Goal: Book appointment/travel/reservation

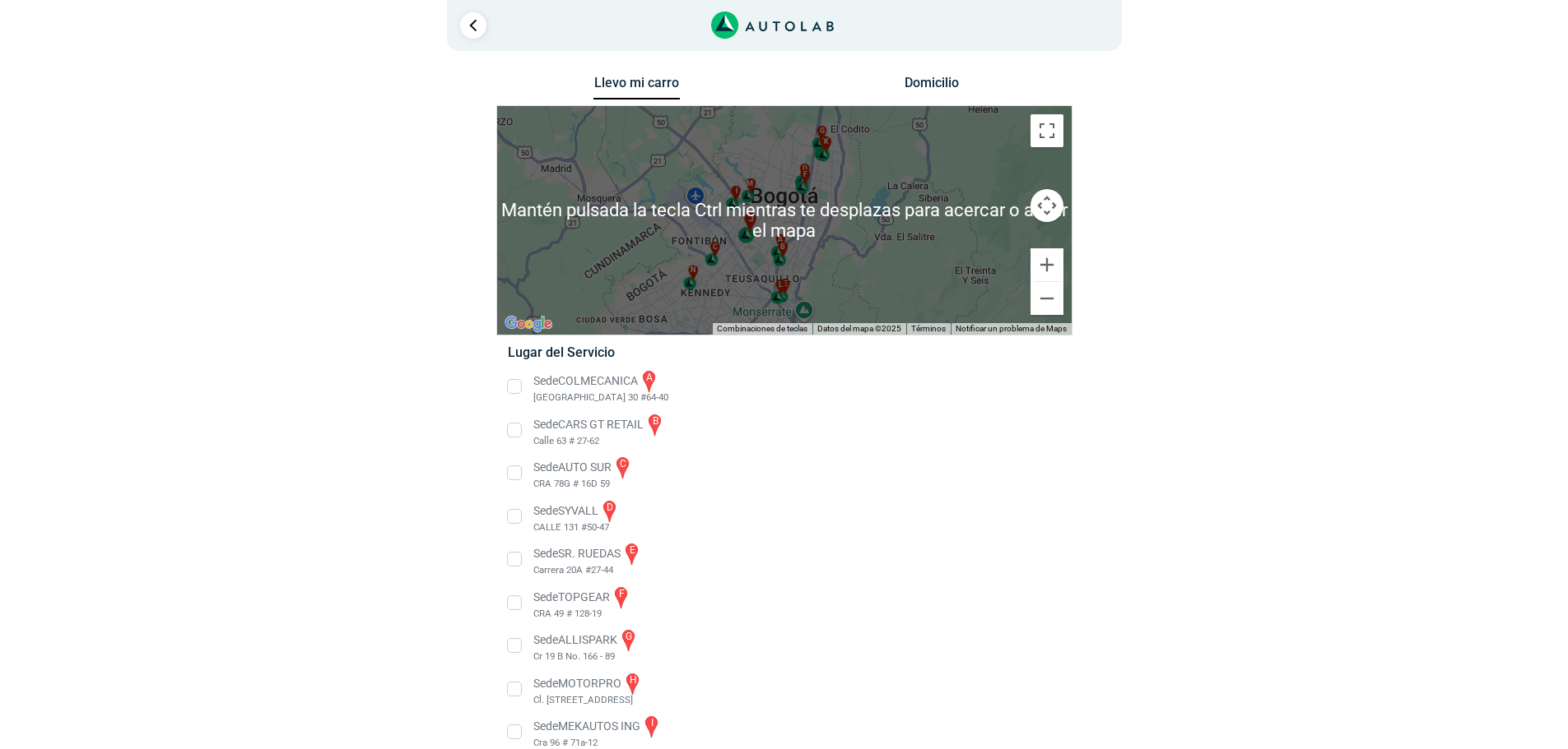
click at [754, 233] on div "j" at bounding box center [747, 227] width 18 height 31
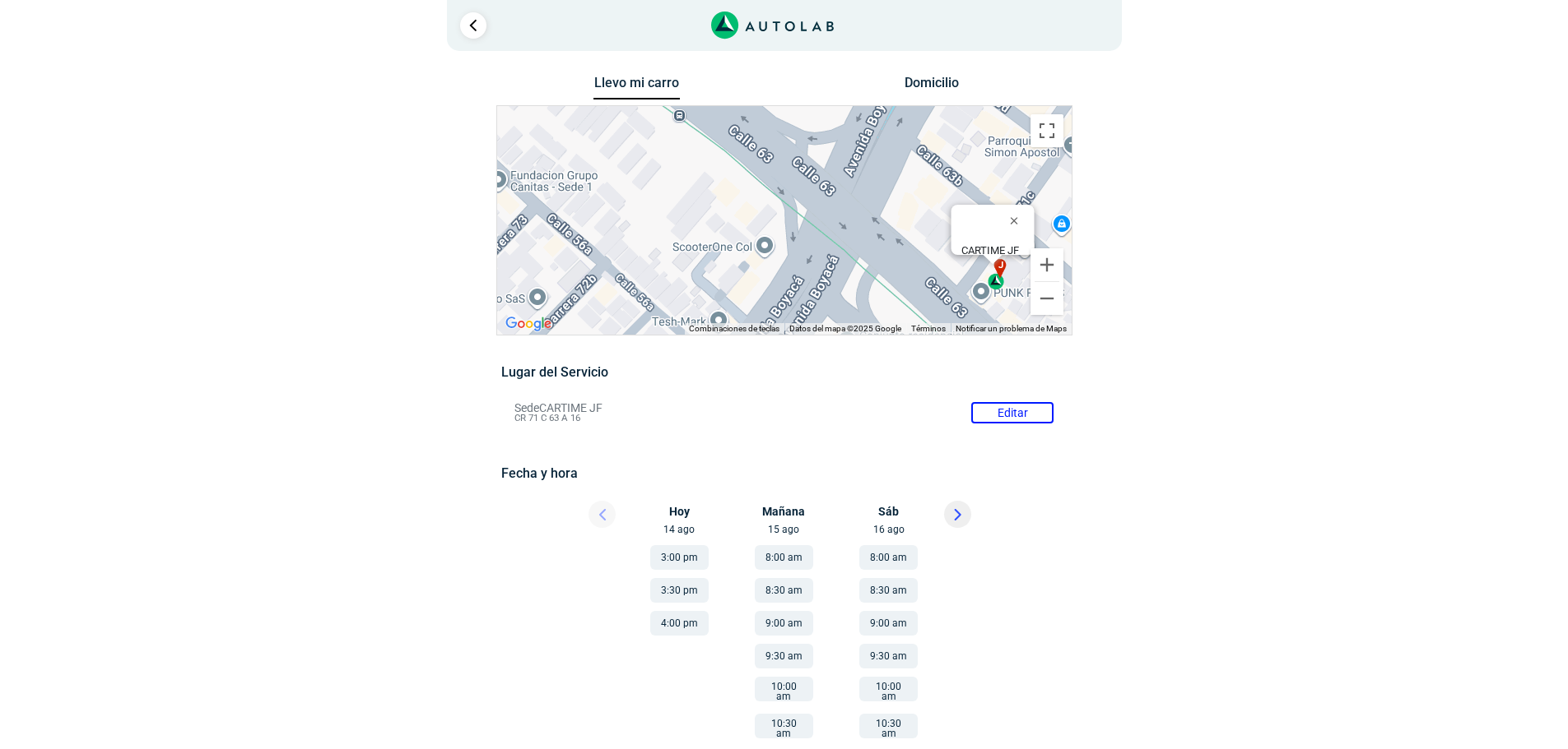
drag, startPoint x: 705, startPoint y: 233, endPoint x: 916, endPoint y: 163, distance: 222.3
click at [917, 163] on div "a b c d e f g" at bounding box center [784, 220] width 575 height 228
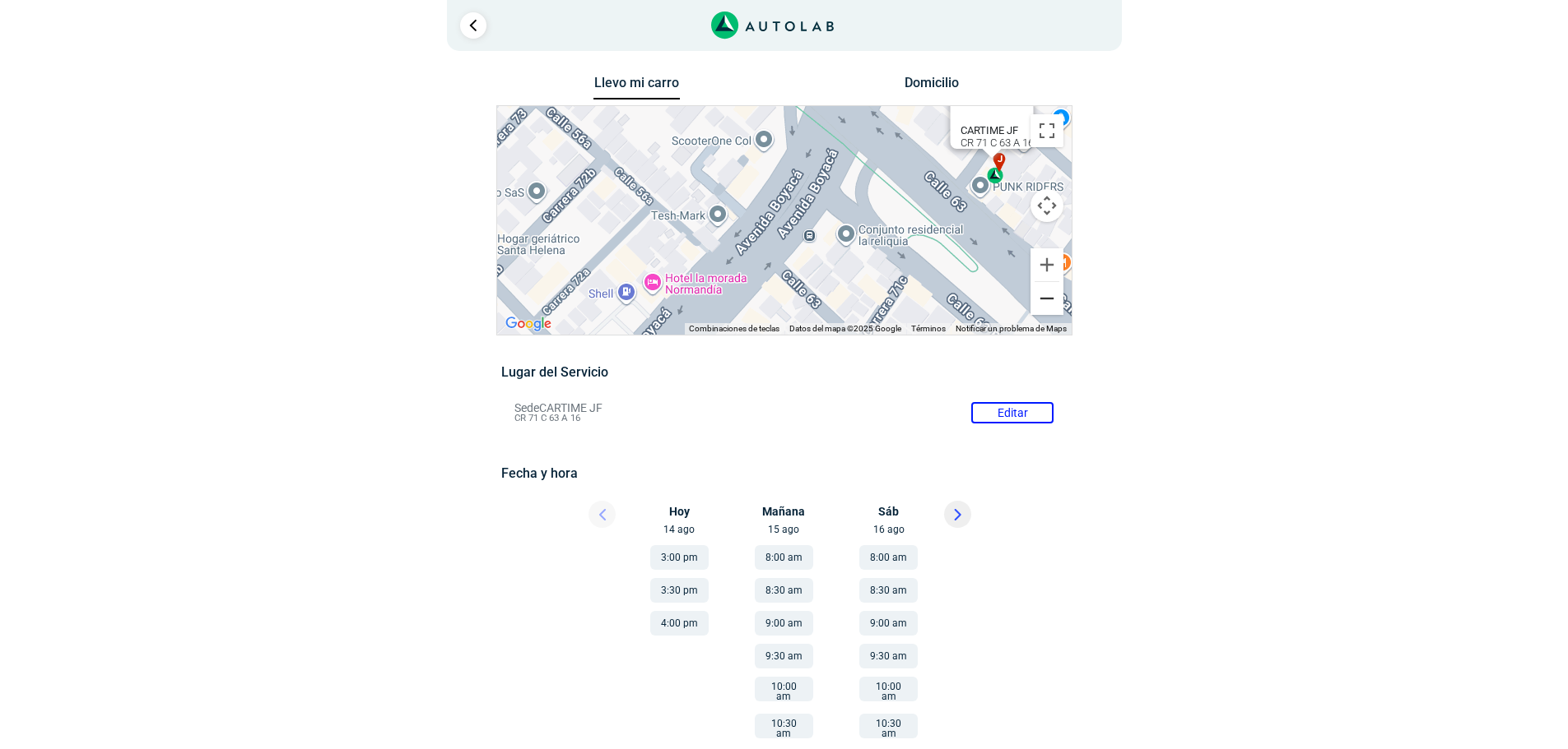
click at [1047, 305] on button "Reducir" at bounding box center [1047, 298] width 33 height 33
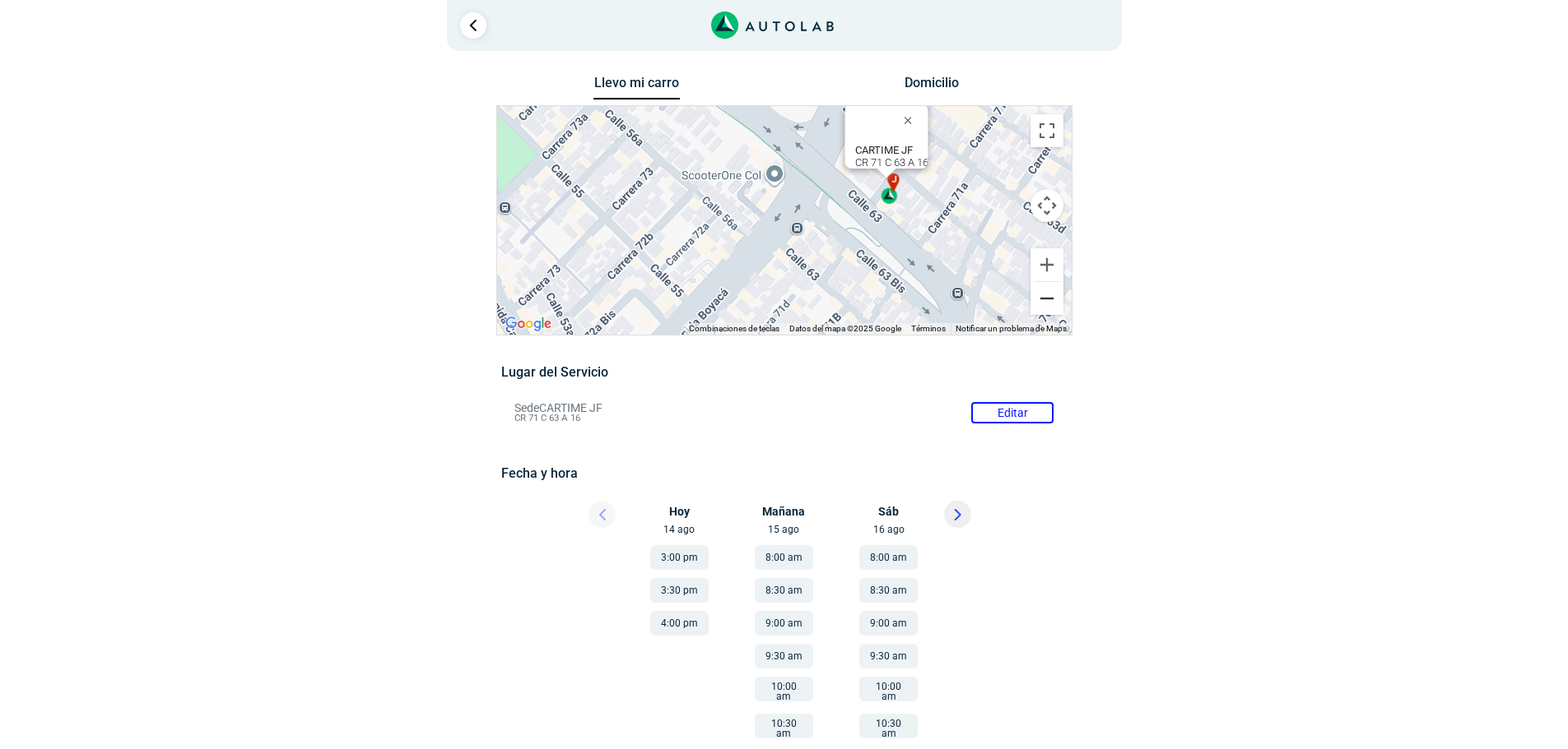
click at [1046, 305] on button "Reducir" at bounding box center [1047, 298] width 33 height 33
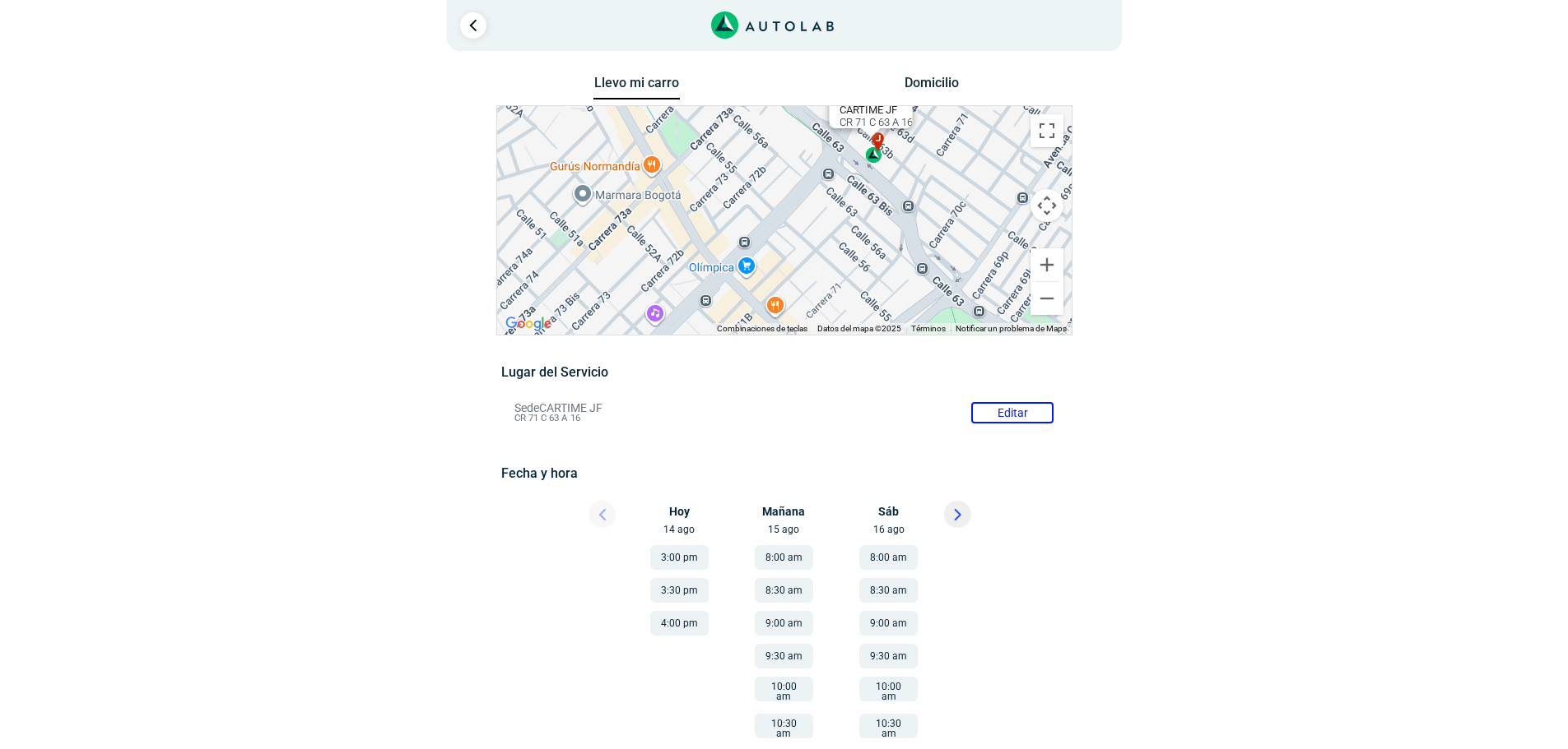
drag, startPoint x: 749, startPoint y: 251, endPoint x: 785, endPoint y: 204, distance: 59.2
click at [785, 204] on div "a b c d e f g" at bounding box center [784, 220] width 575 height 228
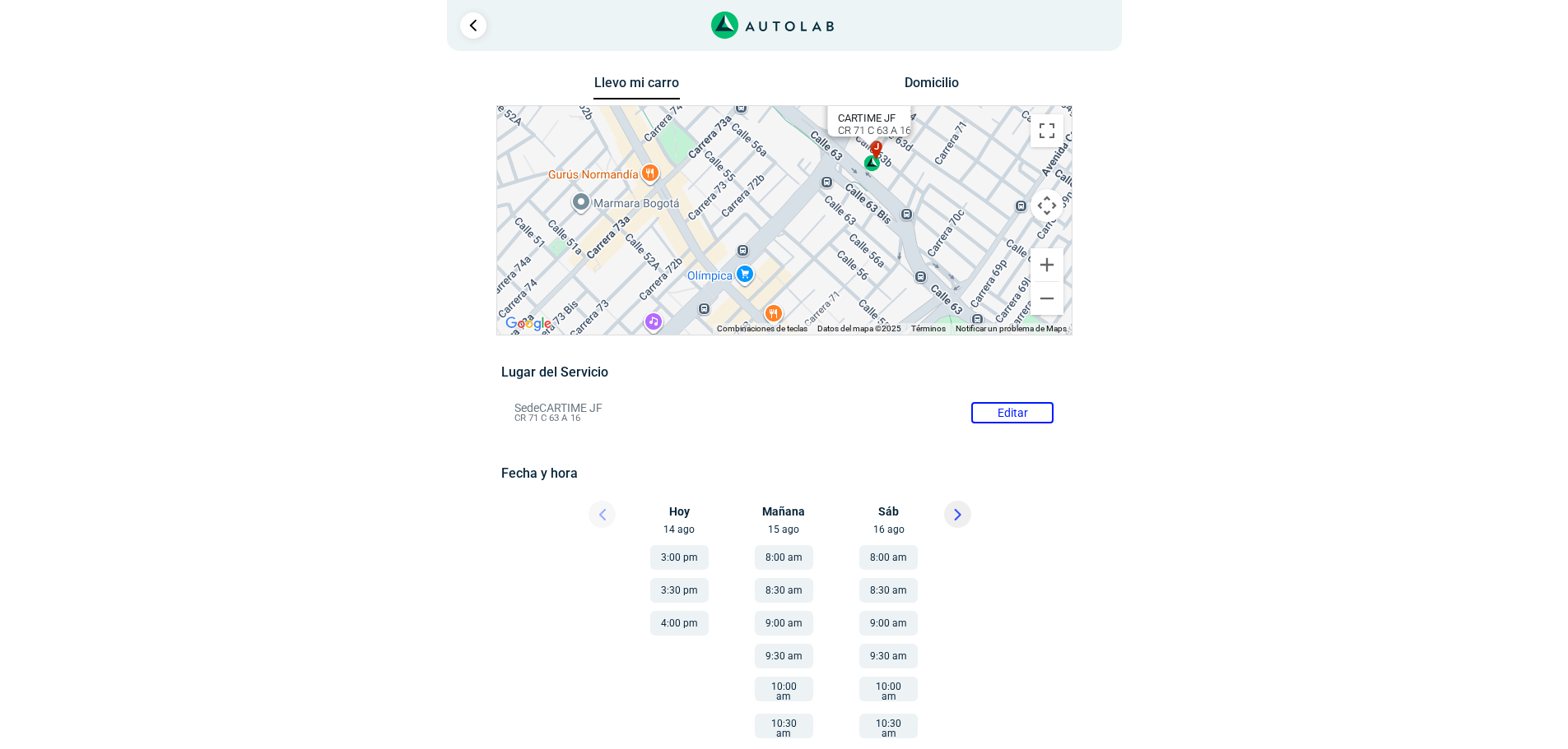
click at [875, 172] on div "a b c d e f g" at bounding box center [784, 220] width 575 height 228
click at [876, 159] on div "j" at bounding box center [872, 156] width 18 height 31
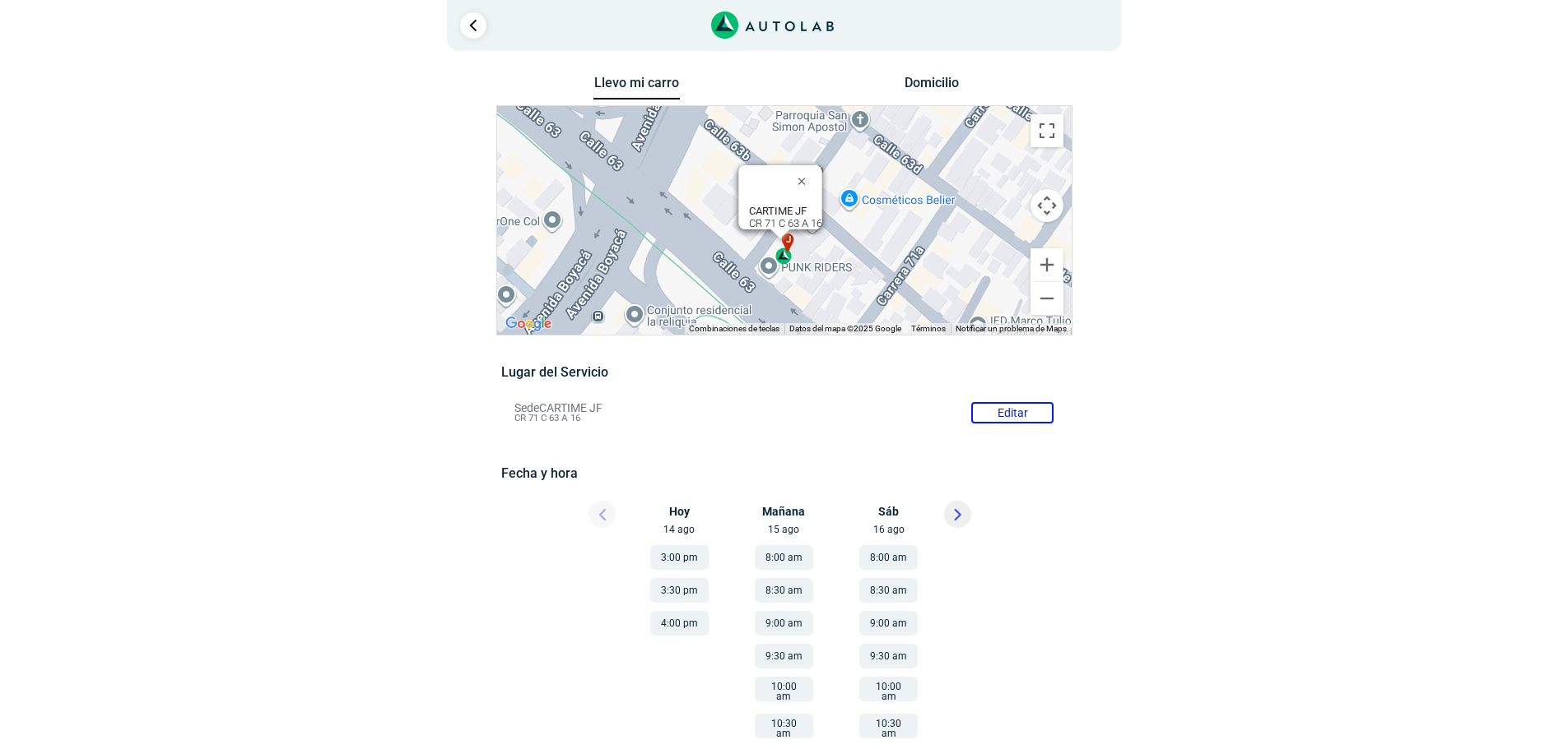
click at [798, 206] on b "CARTIME JF" at bounding box center [777, 211] width 57 height 13
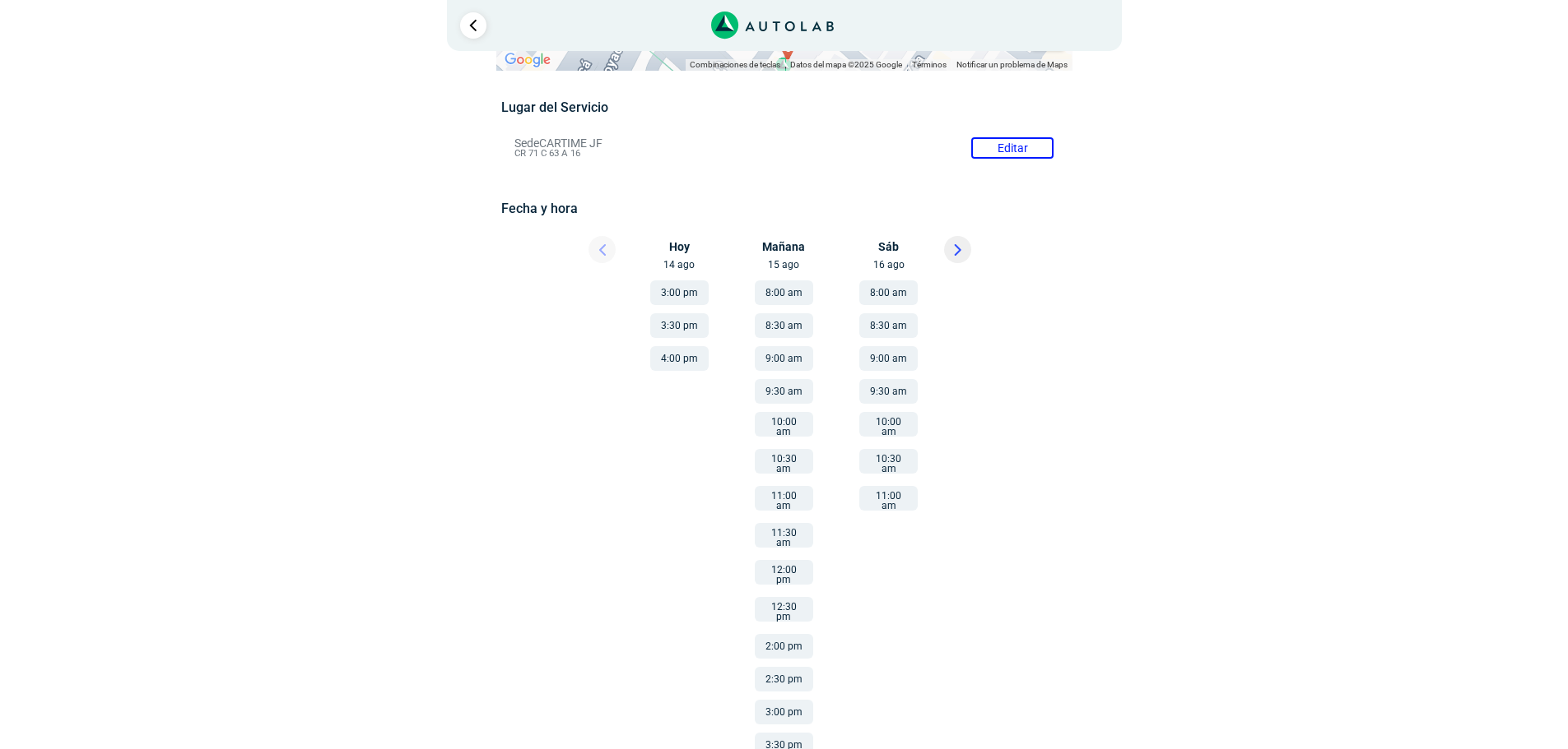
scroll to position [155, 0]
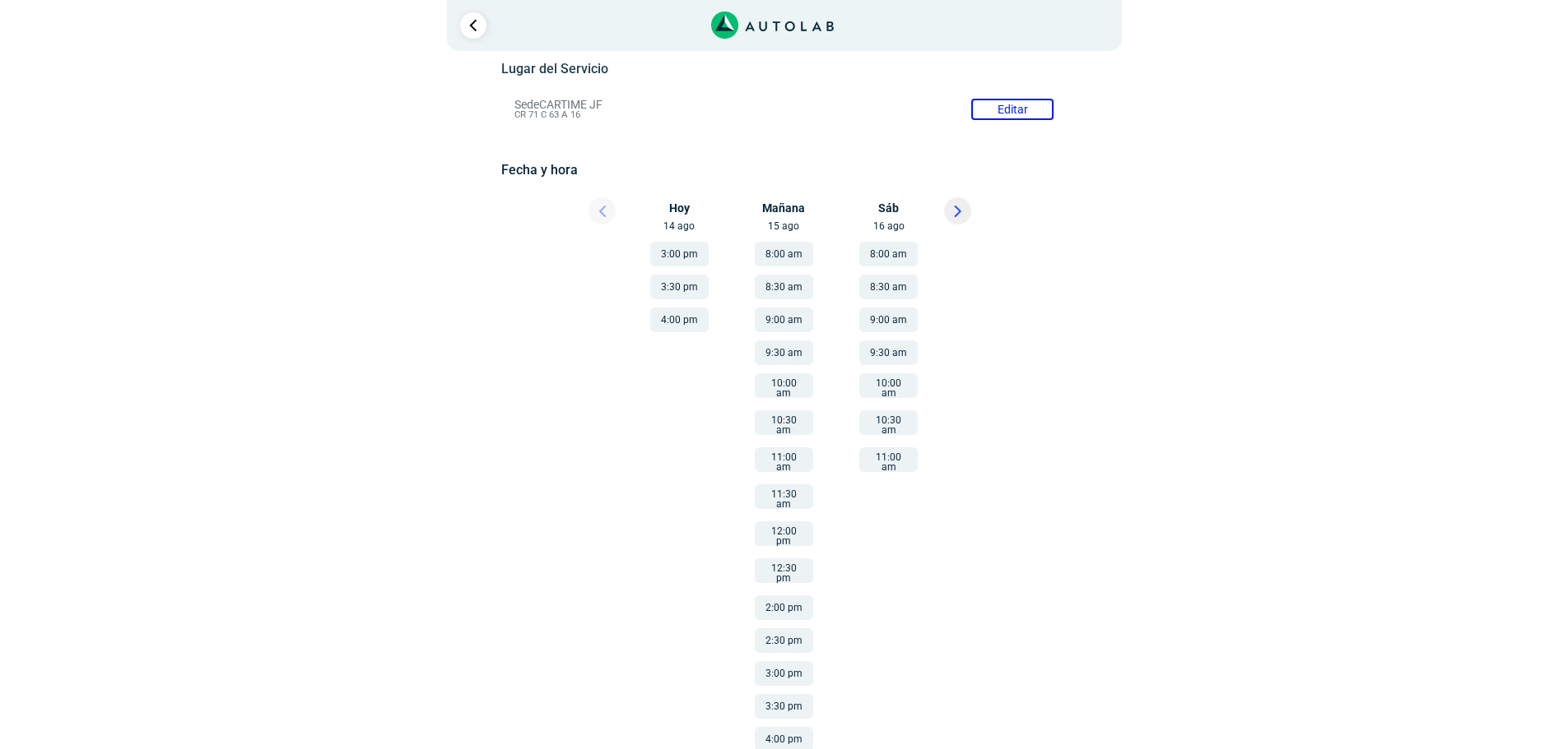
click at [797, 596] on button "2:00 pm" at bounding box center [784, 607] width 58 height 24
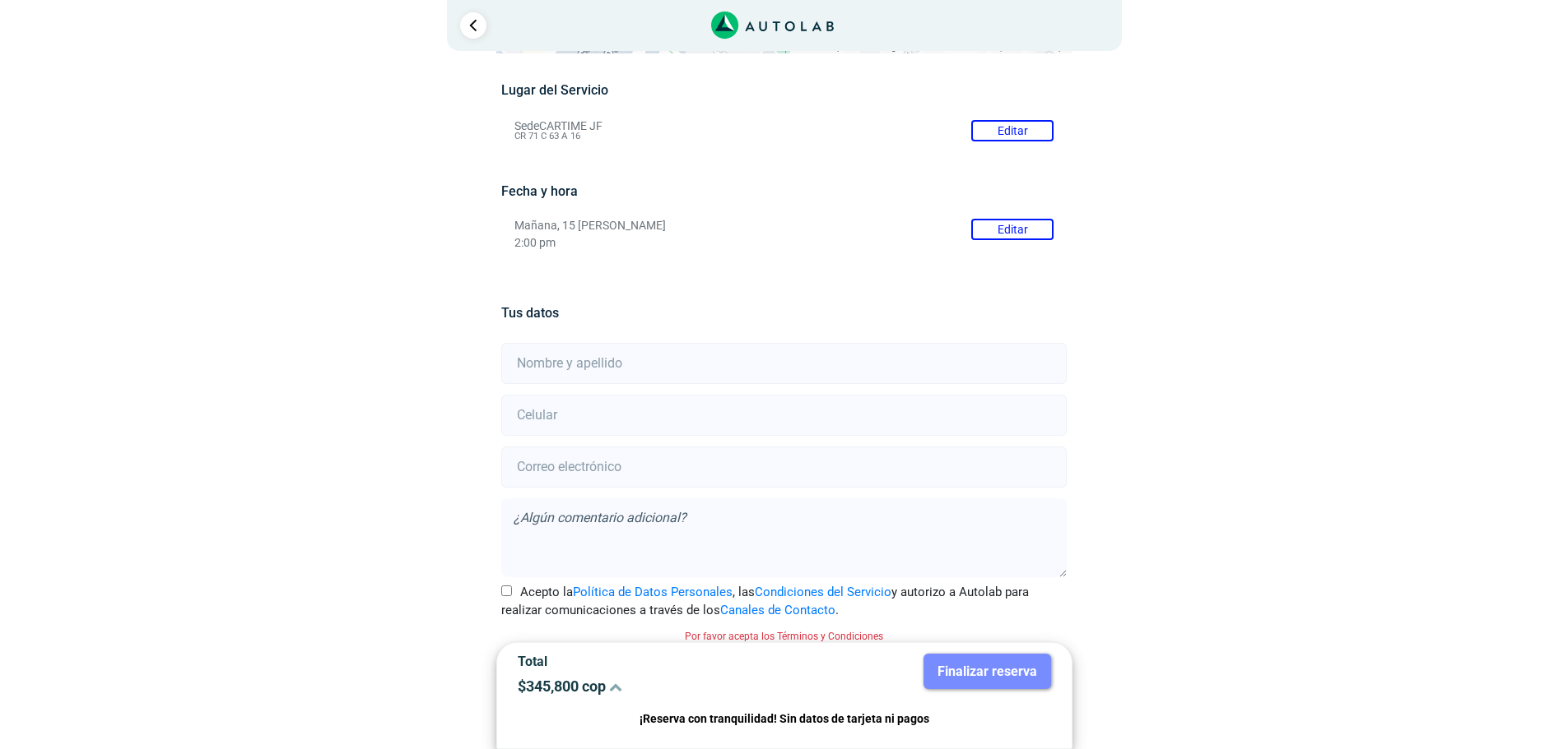
scroll to position [145, 0]
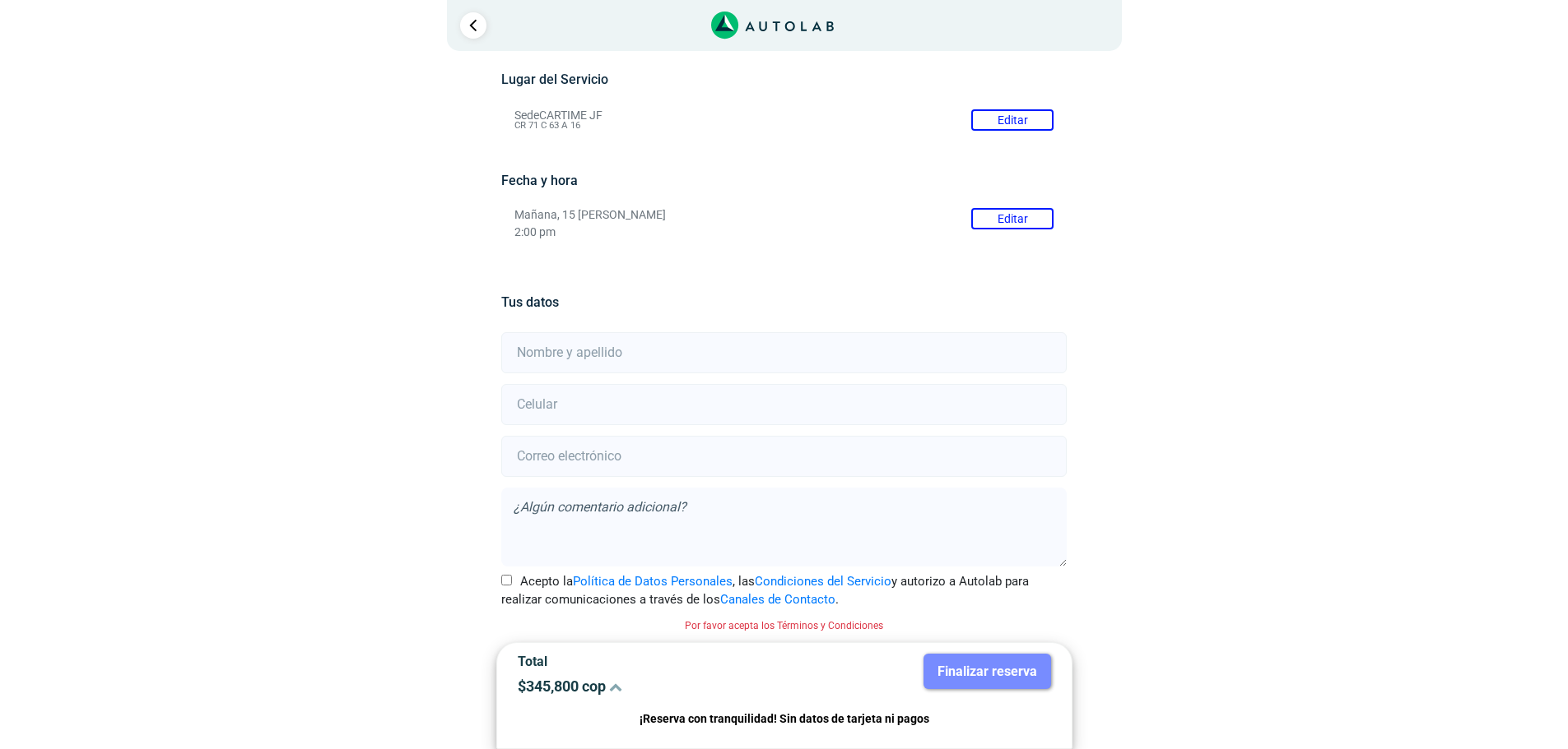
click at [93, 32] on div "× ¡Reserva tranquilo! Sin datos de tarjeta ni pagos Aquí puedes ver tus servici…" at bounding box center [784, 302] width 1568 height 894
